Goal: Transaction & Acquisition: Purchase product/service

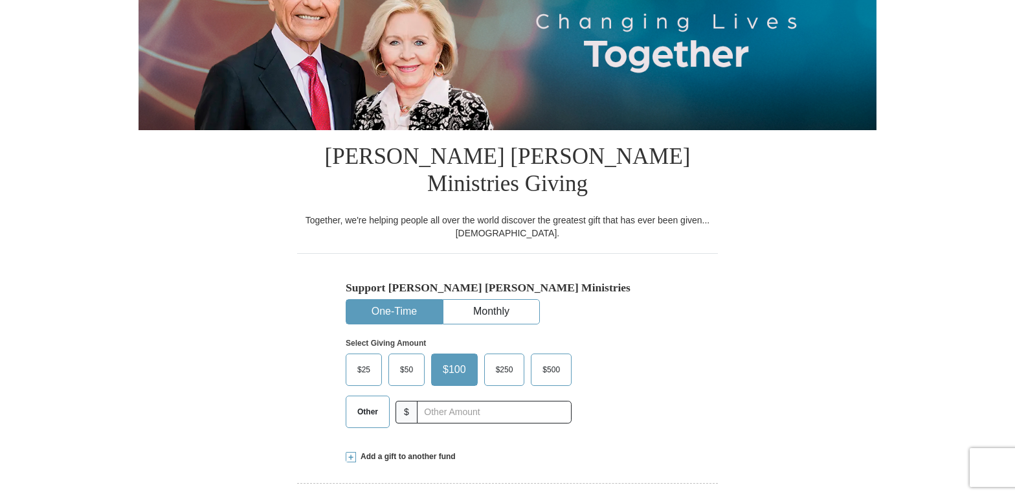
scroll to position [259, 0]
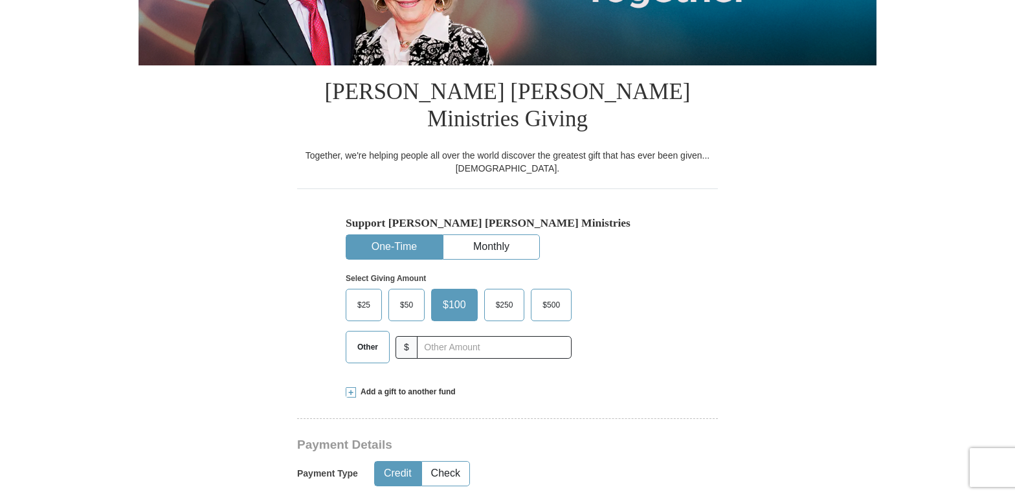
click at [394, 235] on button "One-Time" at bounding box center [394, 247] width 96 height 24
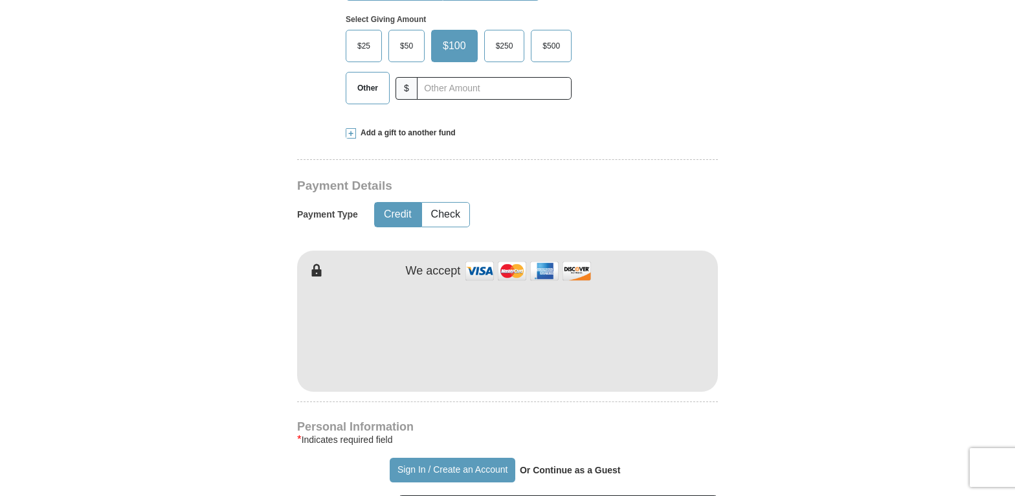
scroll to position [583, 0]
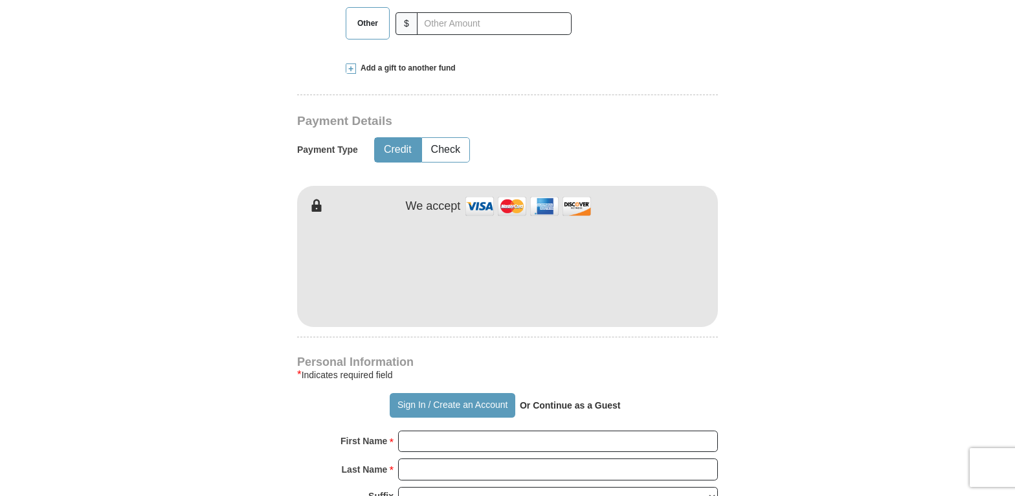
click at [397, 138] on button "Credit" at bounding box center [398, 150] width 46 height 24
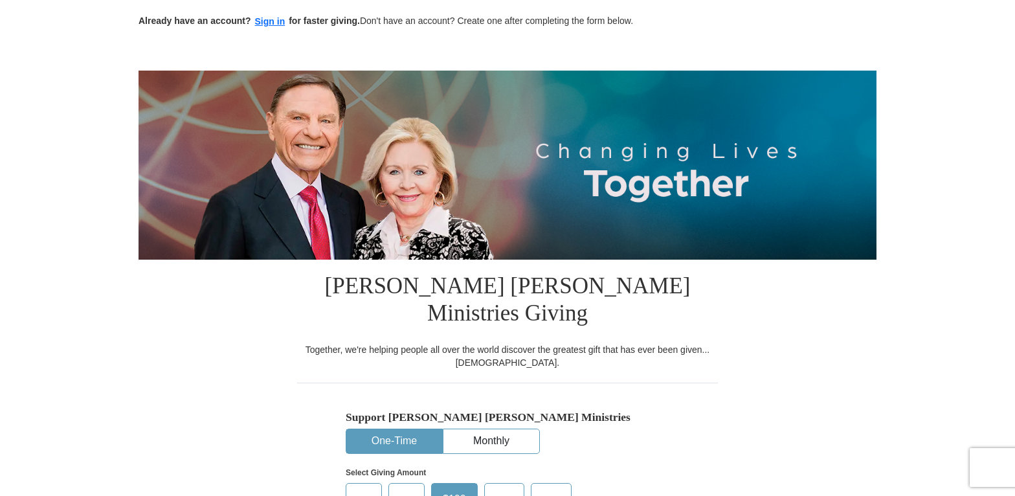
scroll to position [0, 0]
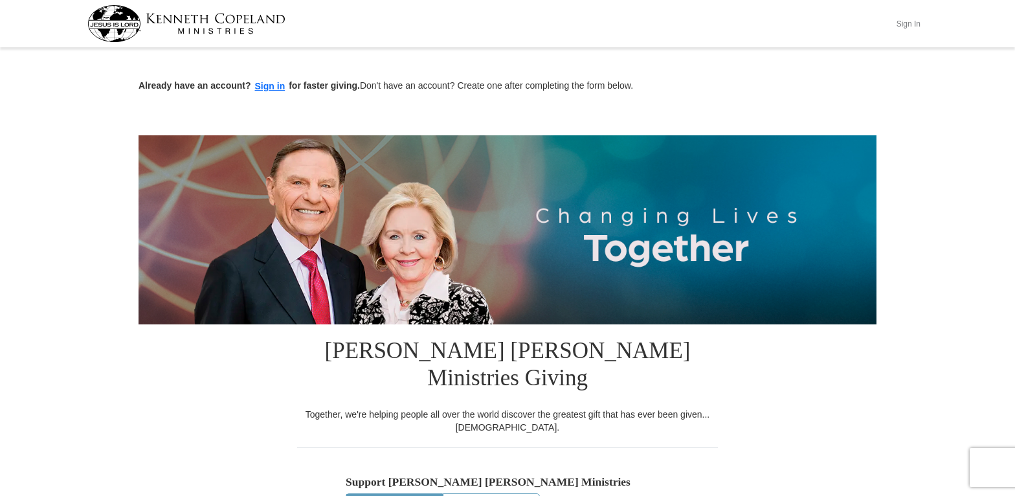
click at [910, 27] on button "Sign In" at bounding box center [908, 24] width 39 height 20
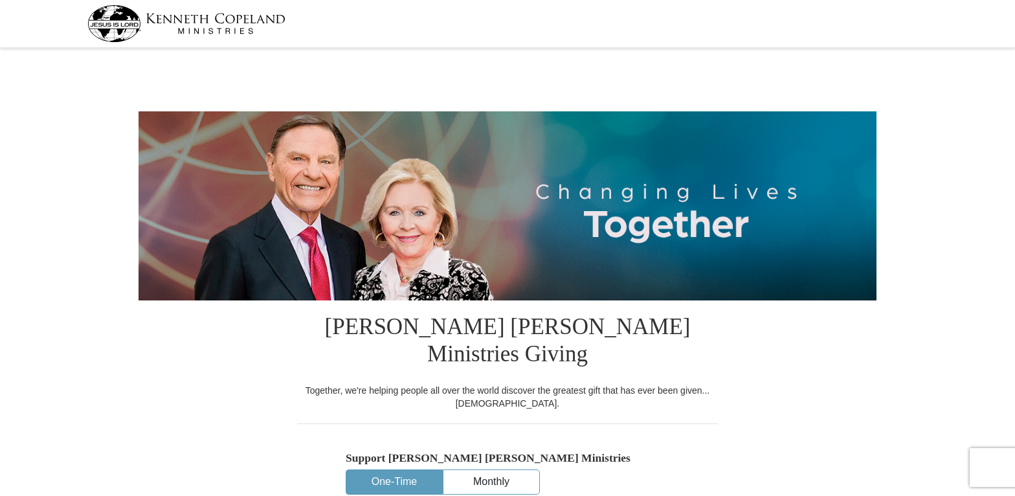
select select "KY"
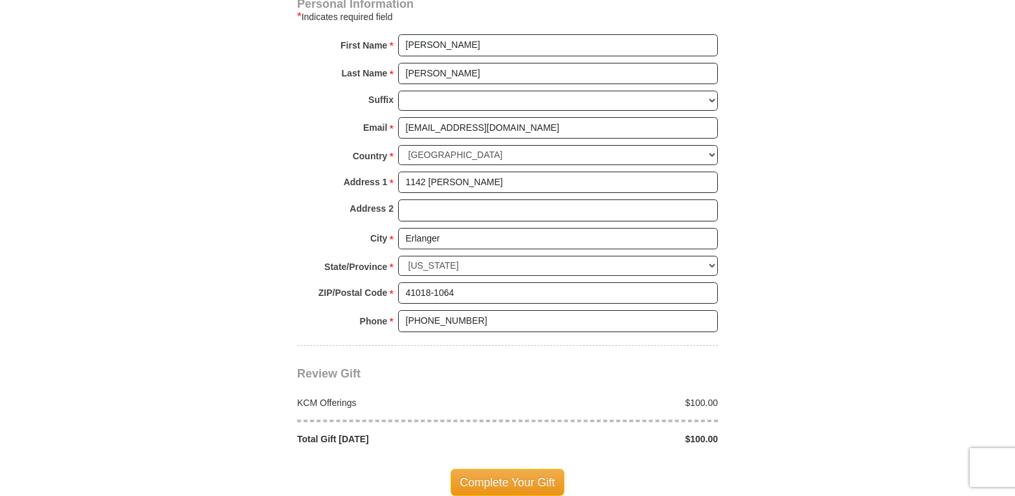
scroll to position [971, 0]
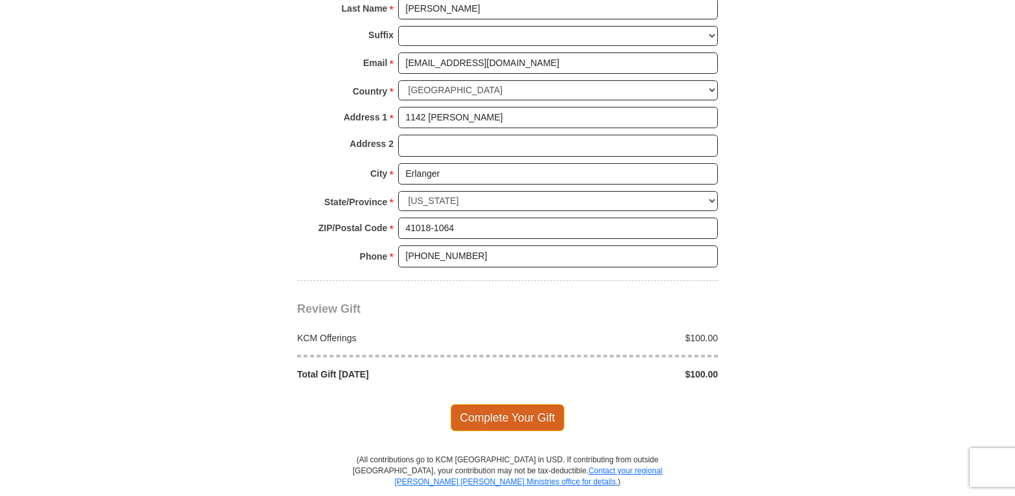
click at [534, 404] on span "Complete Your Gift" at bounding box center [508, 417] width 115 height 27
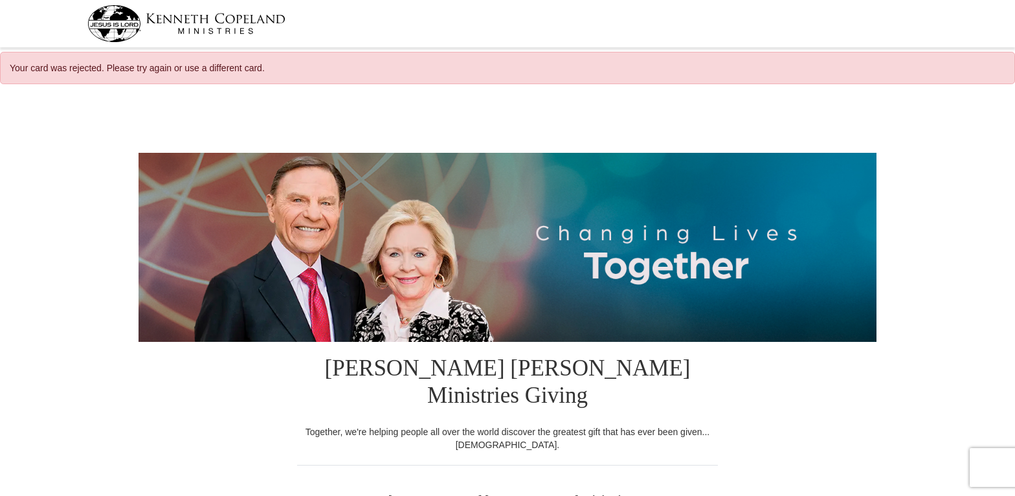
select select "KY"
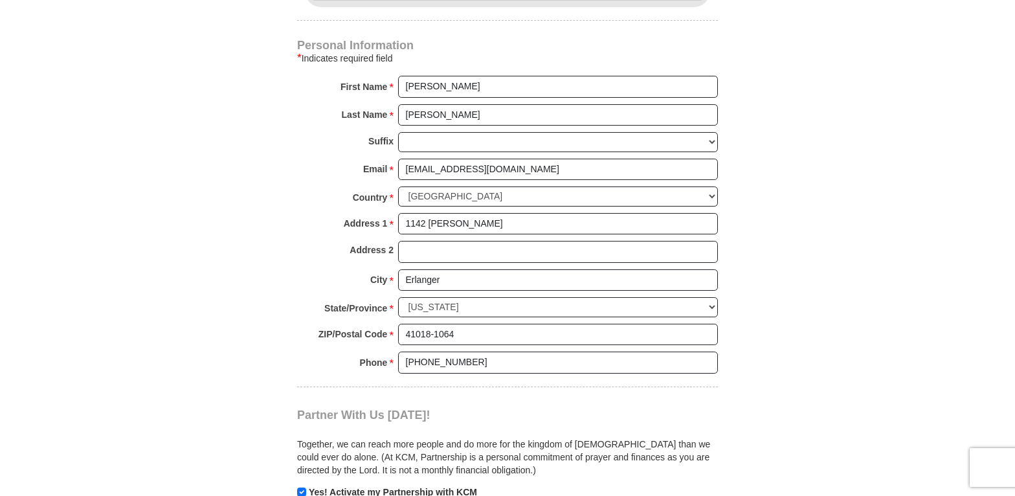
scroll to position [648, 0]
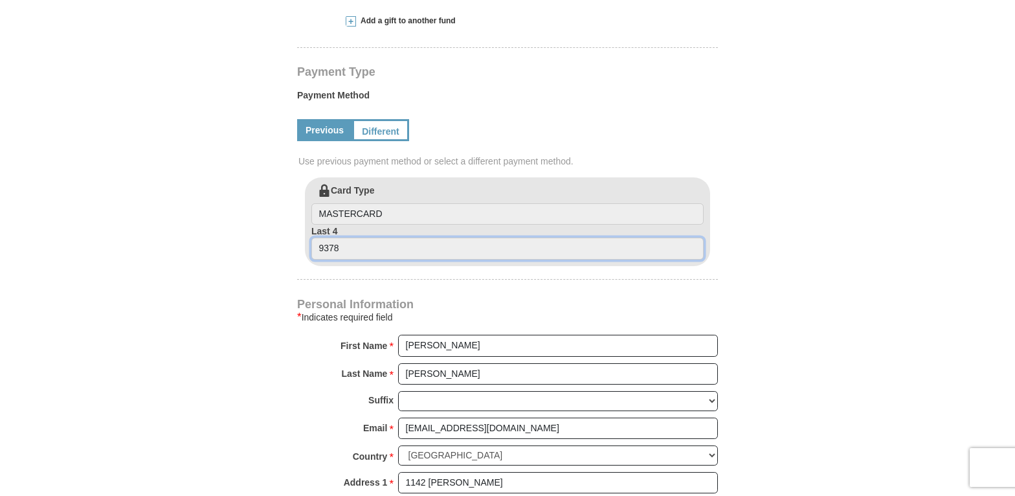
click at [560, 238] on input "9378" at bounding box center [507, 249] width 392 height 22
click at [391, 119] on link "Different" at bounding box center [379, 130] width 54 height 22
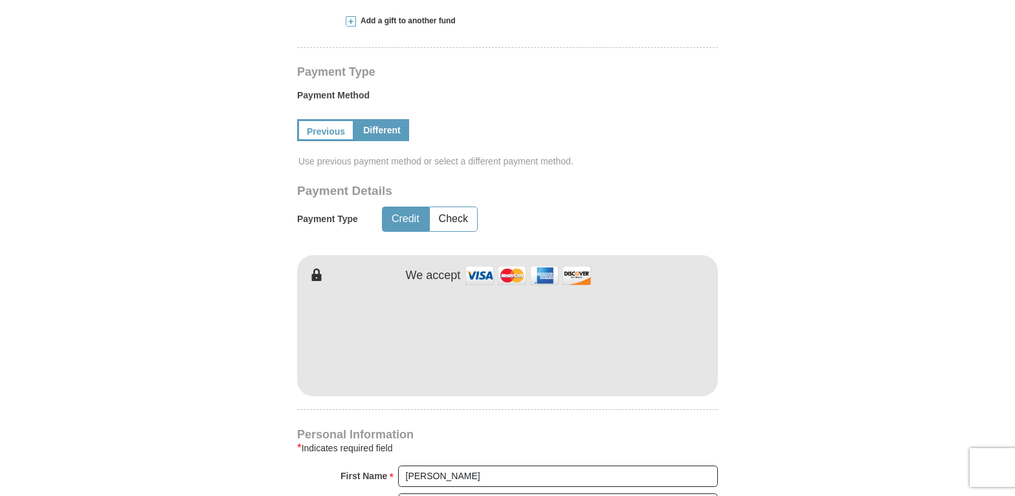
click at [513, 262] on img at bounding box center [529, 276] width 130 height 28
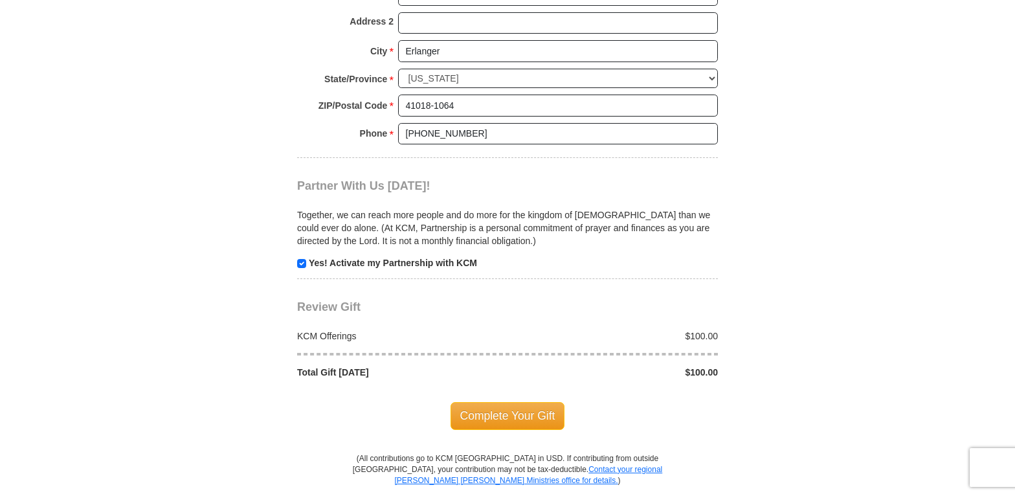
scroll to position [1295, 0]
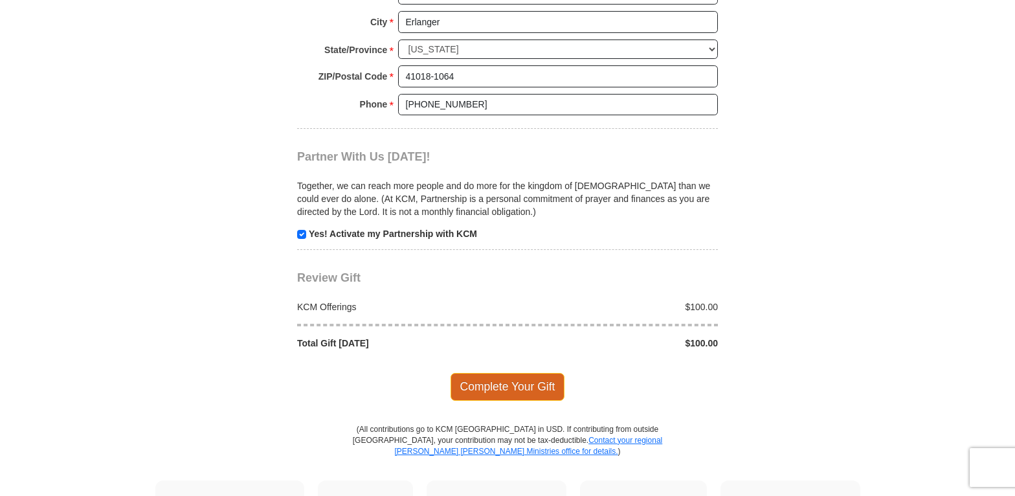
click at [525, 373] on span "Complete Your Gift" at bounding box center [508, 386] width 115 height 27
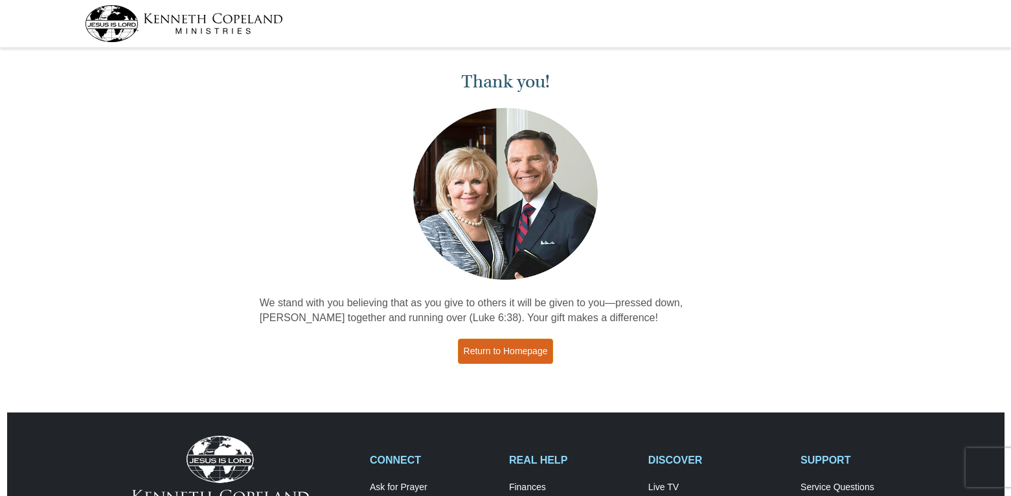
click at [518, 352] on link "Return to Homepage" at bounding box center [506, 351] width 96 height 25
click at [809, 217] on div "Thank you! We stand with you believing that as you give to others it will be gi…" at bounding box center [505, 219] width 1011 height 335
click at [516, 354] on link "Return to Homepage" at bounding box center [506, 351] width 96 height 25
